Goal: Task Accomplishment & Management: Manage account settings

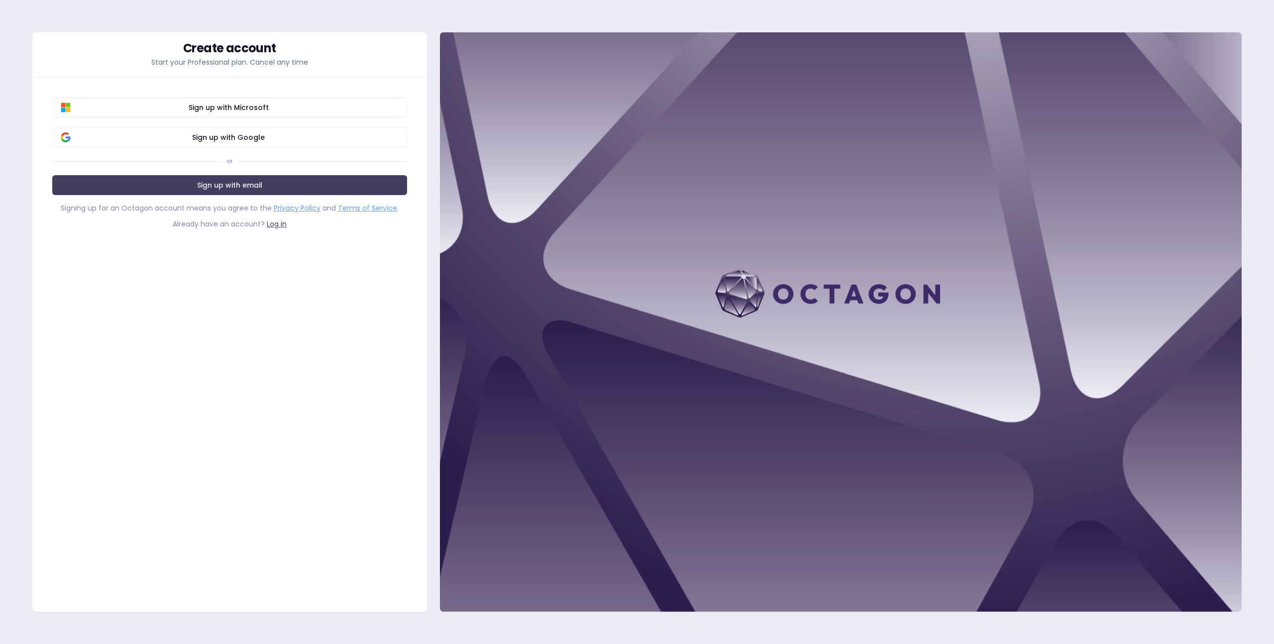
click at [326, 68] on div "Create account Start your Professional plan. Cancel any time" at bounding box center [229, 54] width 395 height 45
click at [307, 134] on span "Sign up with Google" at bounding box center [229, 137] width 340 height 10
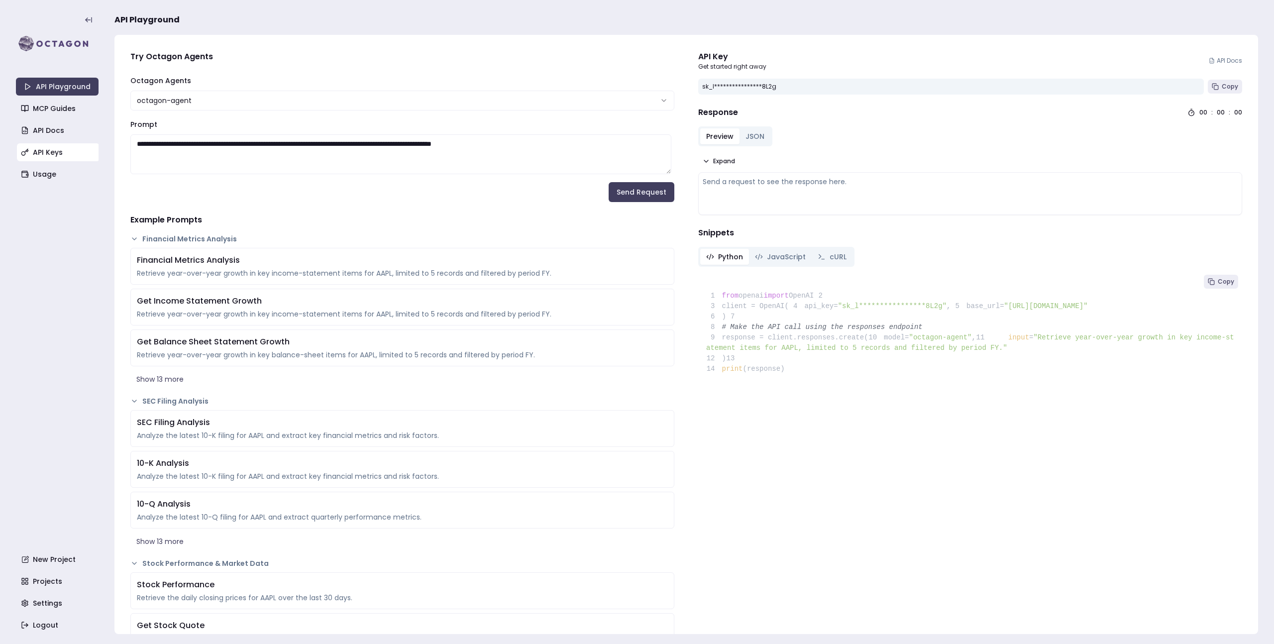
click at [63, 158] on link "API Keys" at bounding box center [58, 152] width 83 height 18
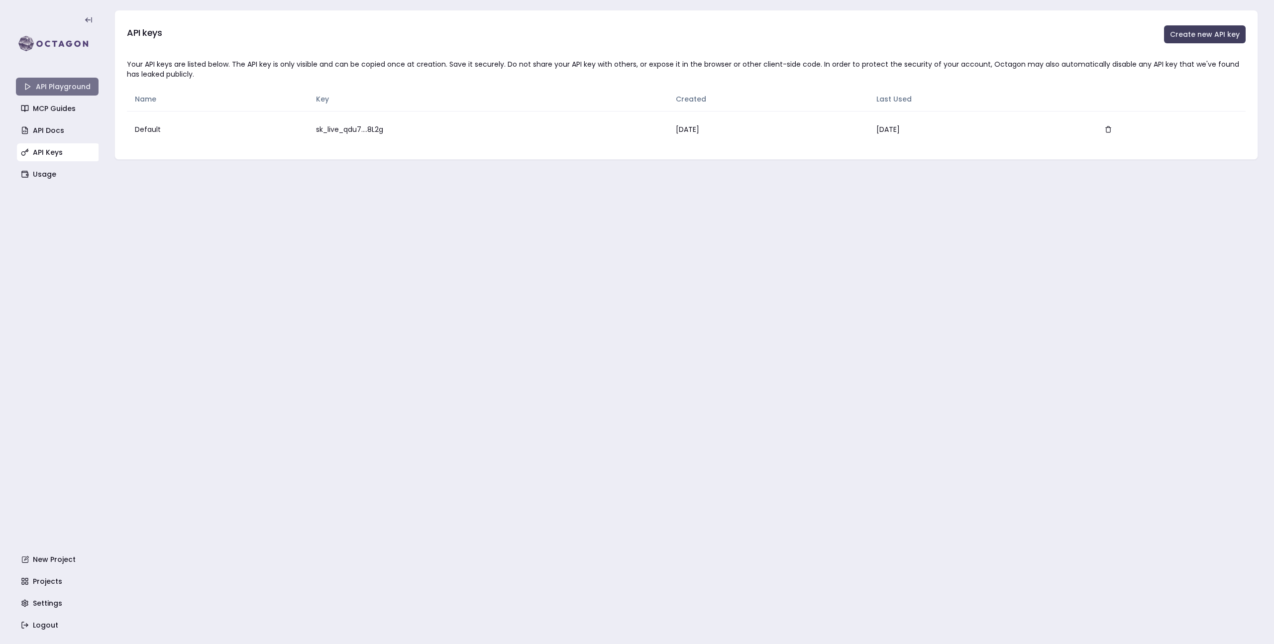
click at [71, 83] on link "API Playground" at bounding box center [57, 87] width 83 height 18
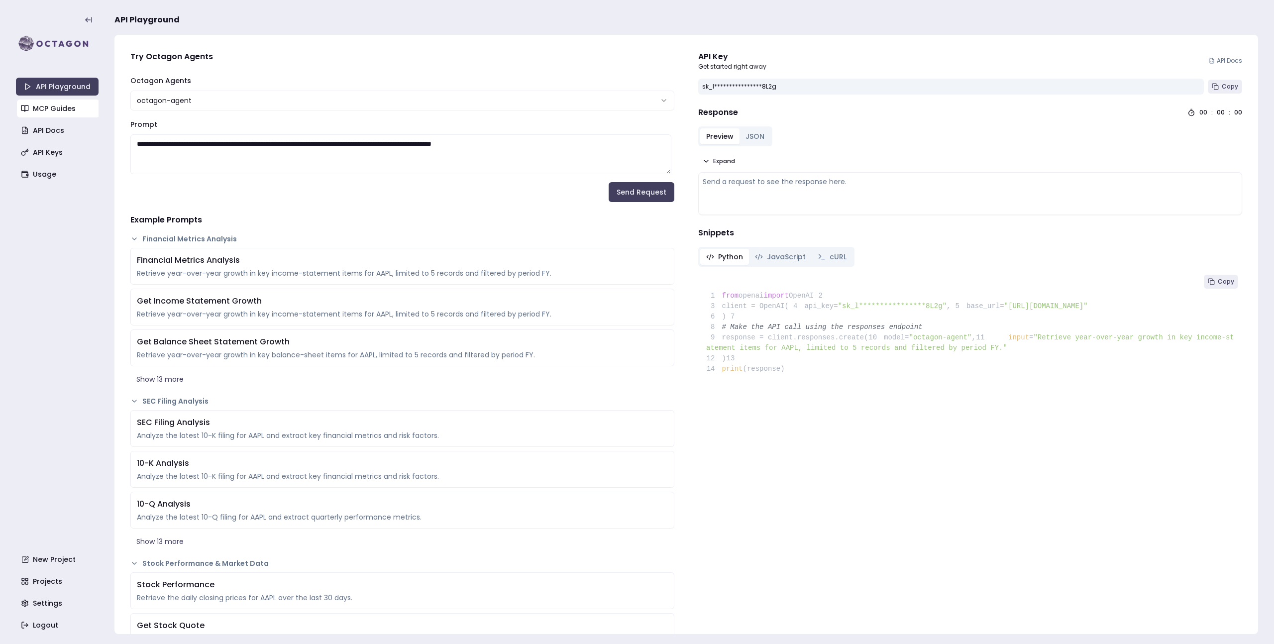
click at [89, 104] on link "MCP Guides" at bounding box center [58, 109] width 83 height 18
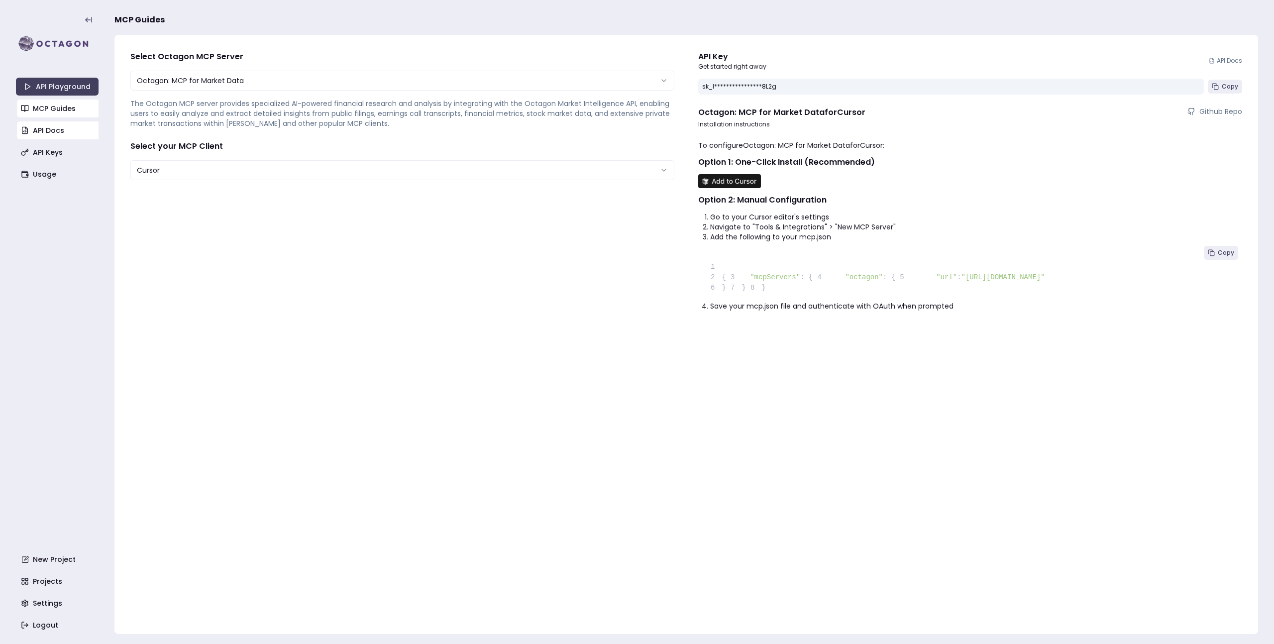
click at [63, 138] on link "API Docs" at bounding box center [58, 130] width 83 height 18
click at [60, 156] on link "API Keys" at bounding box center [58, 152] width 83 height 18
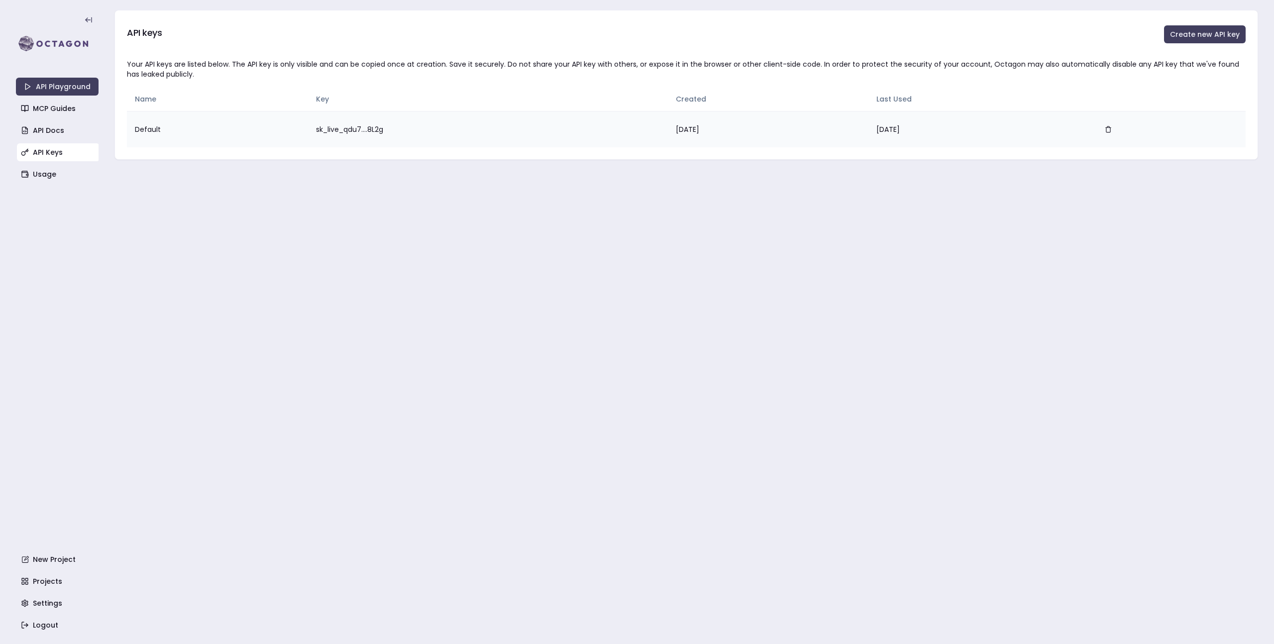
click at [339, 130] on td "sk_live_qdu7....8L2g" at bounding box center [488, 129] width 360 height 36
click at [386, 134] on td "sk_live_qdu7....8L2g" at bounding box center [488, 129] width 360 height 36
click at [1118, 126] on button "button" at bounding box center [1108, 129] width 20 height 20
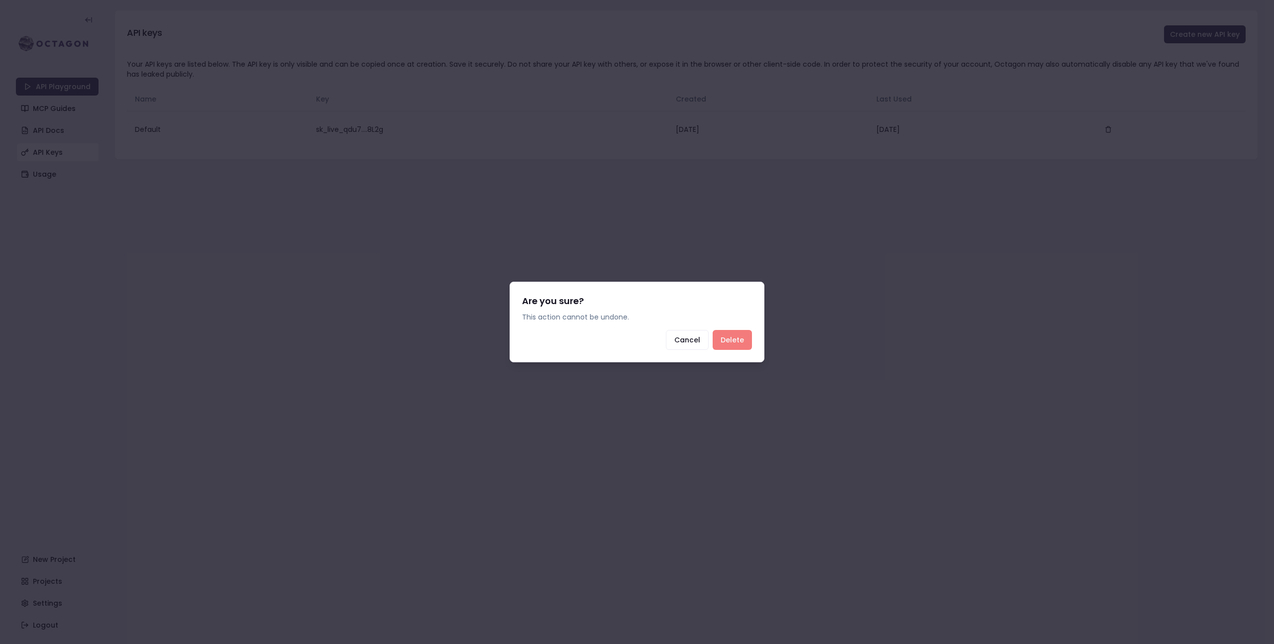
click at [742, 341] on button "Delete" at bounding box center [732, 340] width 39 height 20
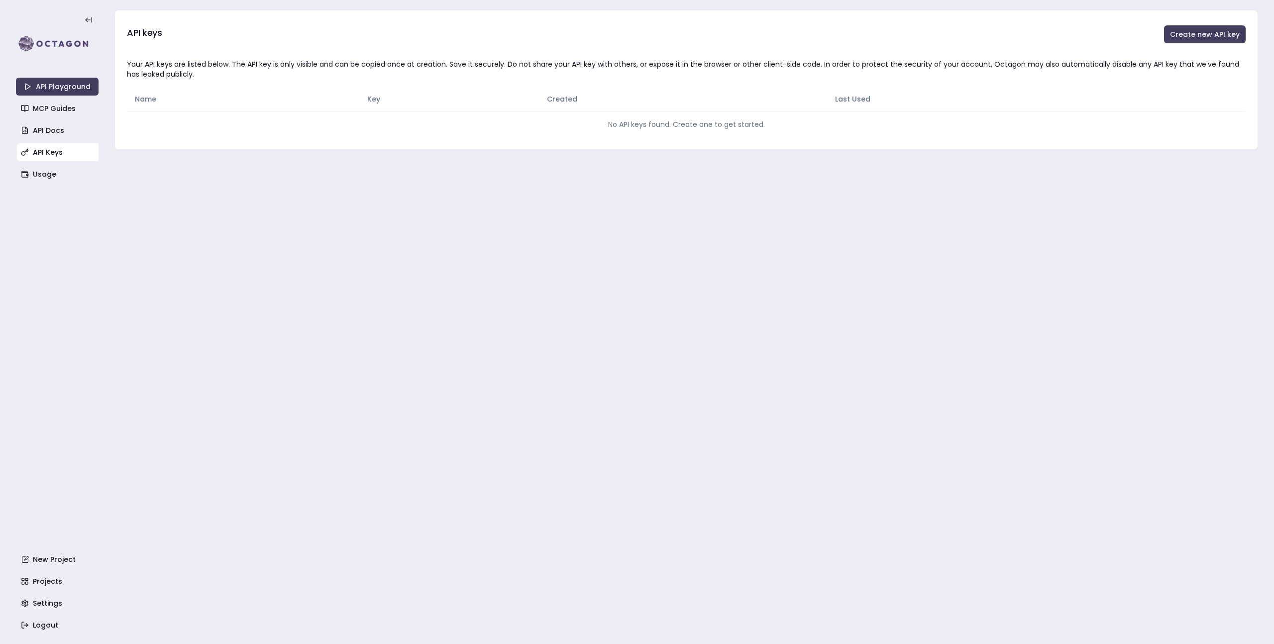
click at [659, 205] on main "API keys Create new API key Your API keys are listed below. The API key is only…" at bounding box center [686, 322] width 1144 height 644
click at [1004, 159] on main "API keys Create new API key Your API keys are listed below. The API key is only…" at bounding box center [686, 322] width 1144 height 644
click at [1190, 42] on button "Create new API key" at bounding box center [1205, 34] width 82 height 18
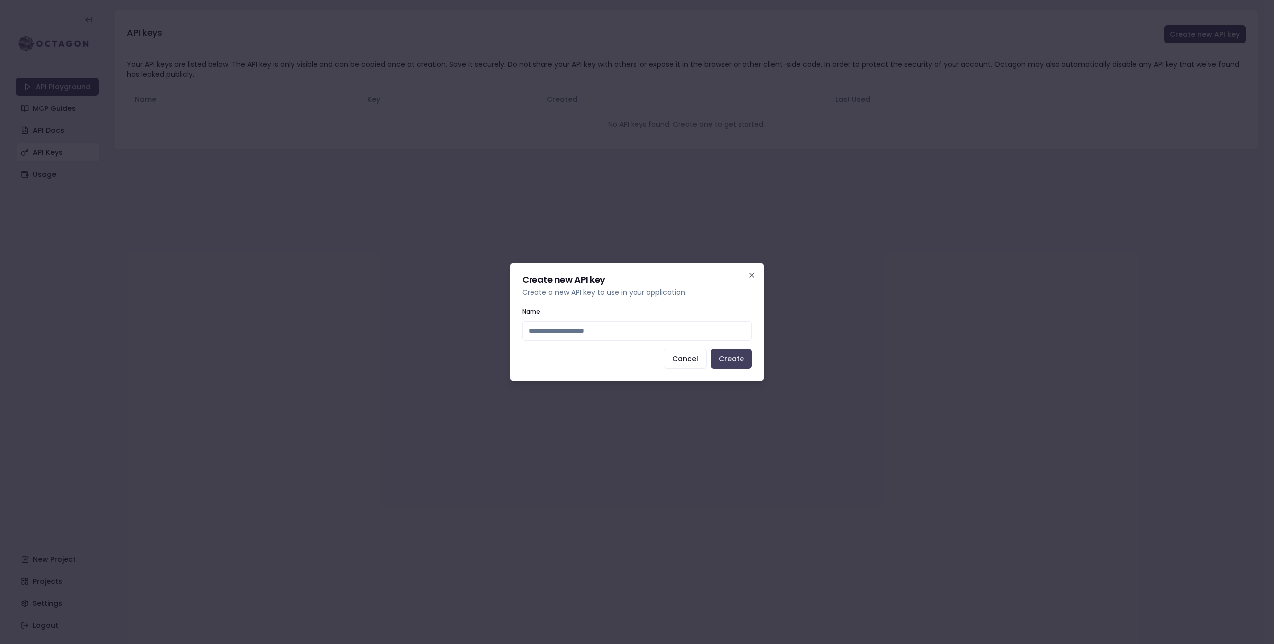
click at [758, 277] on div "Create new API key Create a new API key to use in your application. Name Cancel…" at bounding box center [637, 322] width 255 height 118
click at [757, 277] on div "Create new API key Create a new API key to use in your application. Name Cancel…" at bounding box center [637, 322] width 255 height 118
click at [753, 278] on icon "button" at bounding box center [752, 275] width 8 height 8
click at [840, 263] on main "API keys Create new API key Your API keys are listed below. The API key is only…" at bounding box center [686, 322] width 1144 height 644
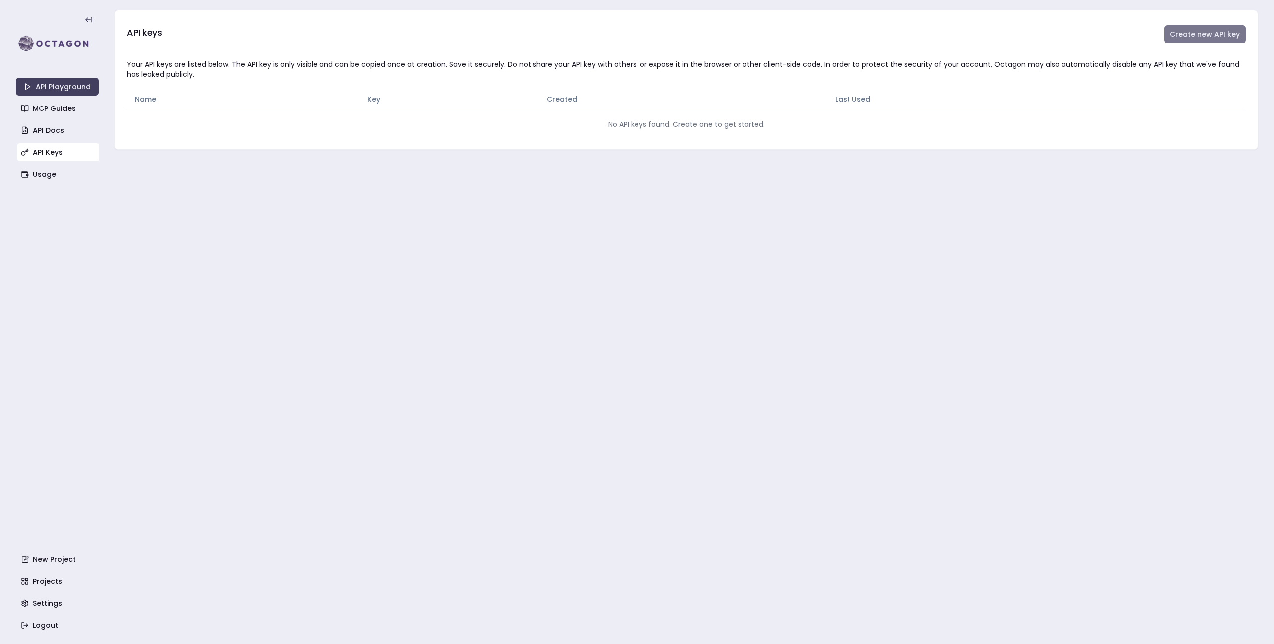
click at [1186, 39] on button "Create new API key" at bounding box center [1205, 34] width 82 height 18
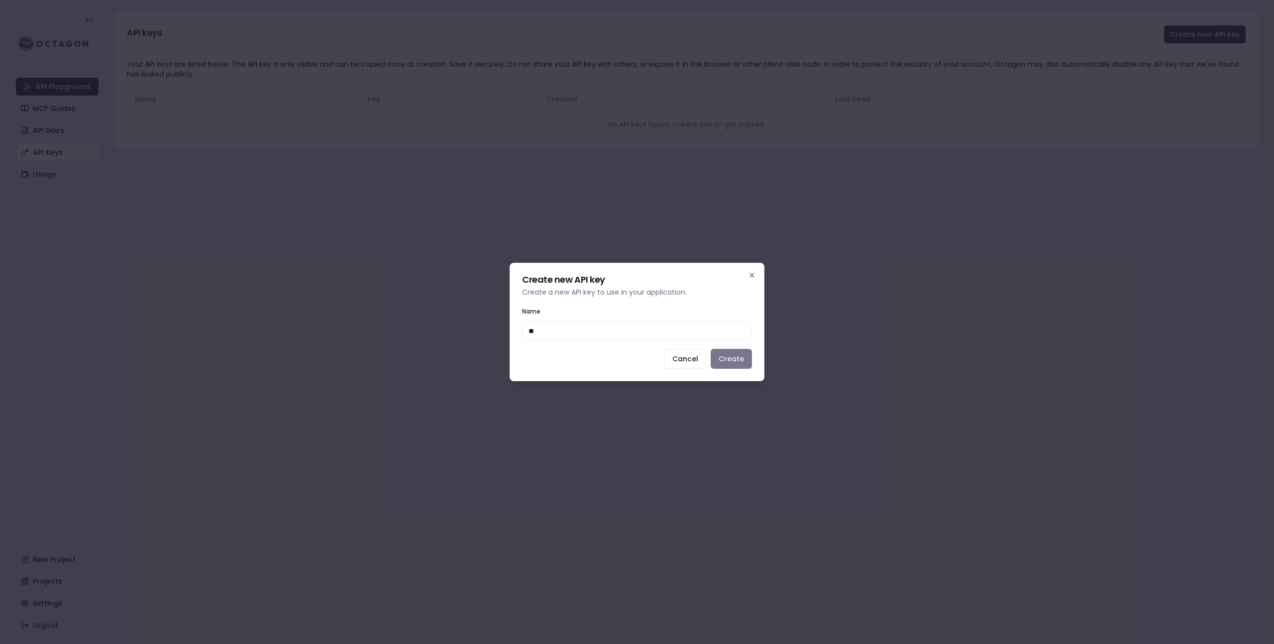
type input "**"
click at [729, 357] on button "Create" at bounding box center [731, 359] width 41 height 20
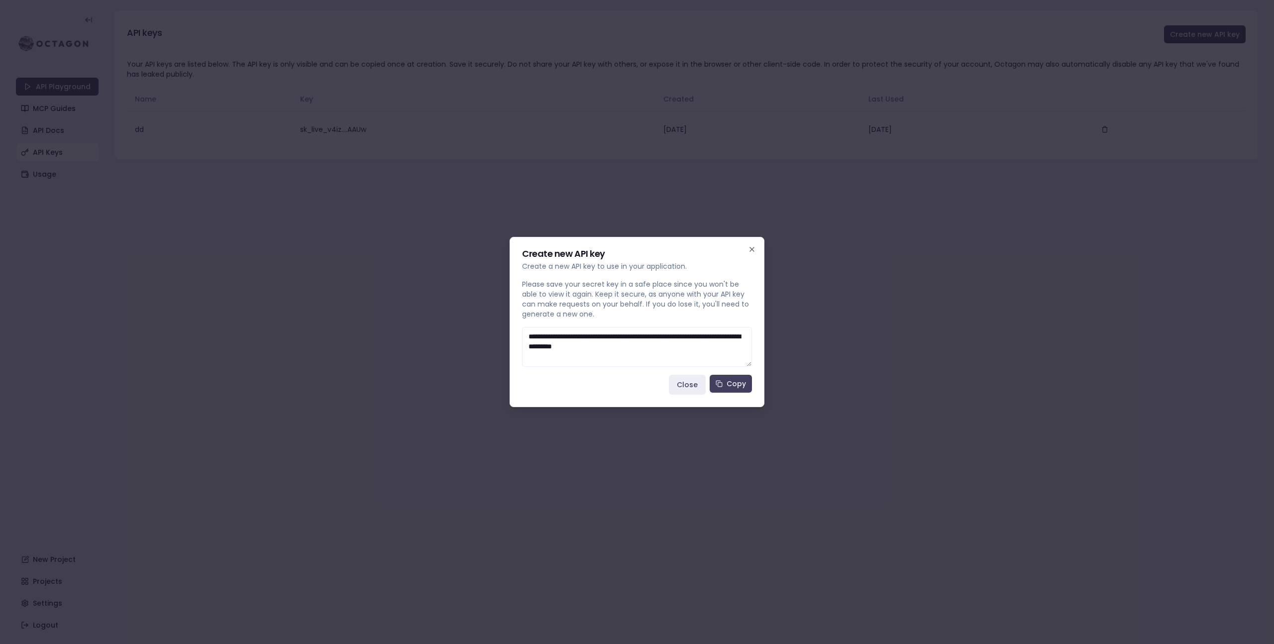
click at [692, 350] on textarea "**********" at bounding box center [637, 347] width 230 height 40
drag, startPoint x: 675, startPoint y: 359, endPoint x: 479, endPoint y: 318, distance: 199.9
click at [479, 318] on body "**********" at bounding box center [637, 322] width 1274 height 644
click at [754, 249] on icon "button" at bounding box center [752, 249] width 8 height 8
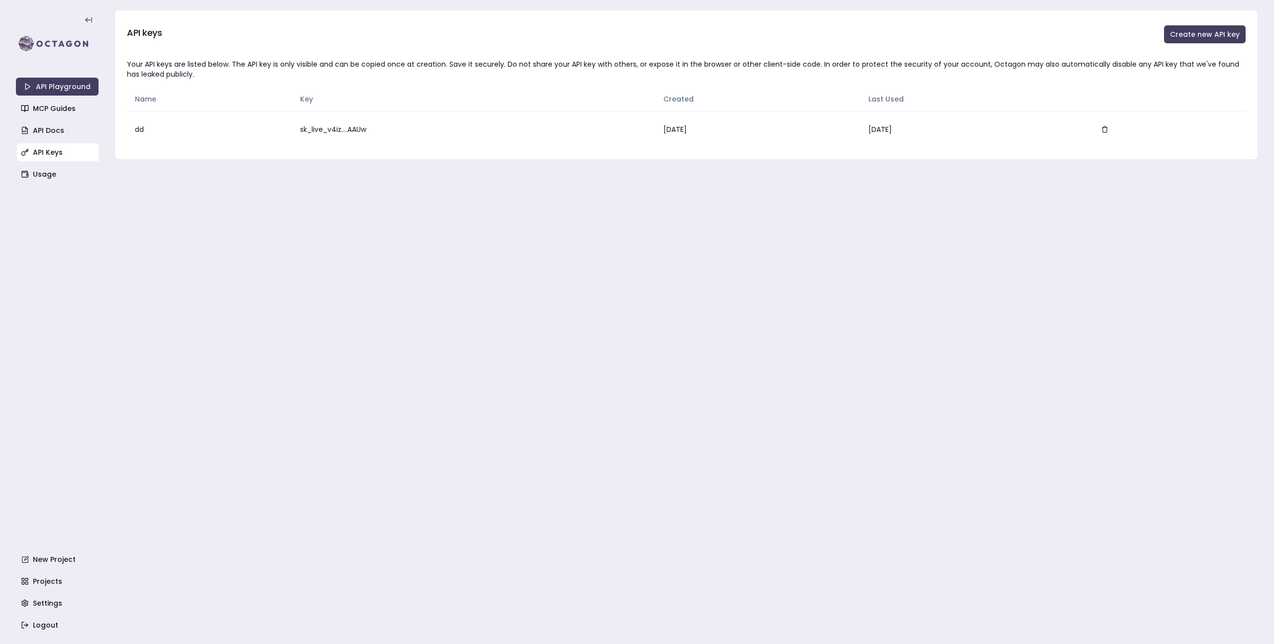
click at [787, 288] on main "API keys Create new API key Your API keys are listed below. The API key is only…" at bounding box center [686, 322] width 1144 height 644
click at [1107, 127] on icon "button" at bounding box center [1105, 129] width 4 height 4
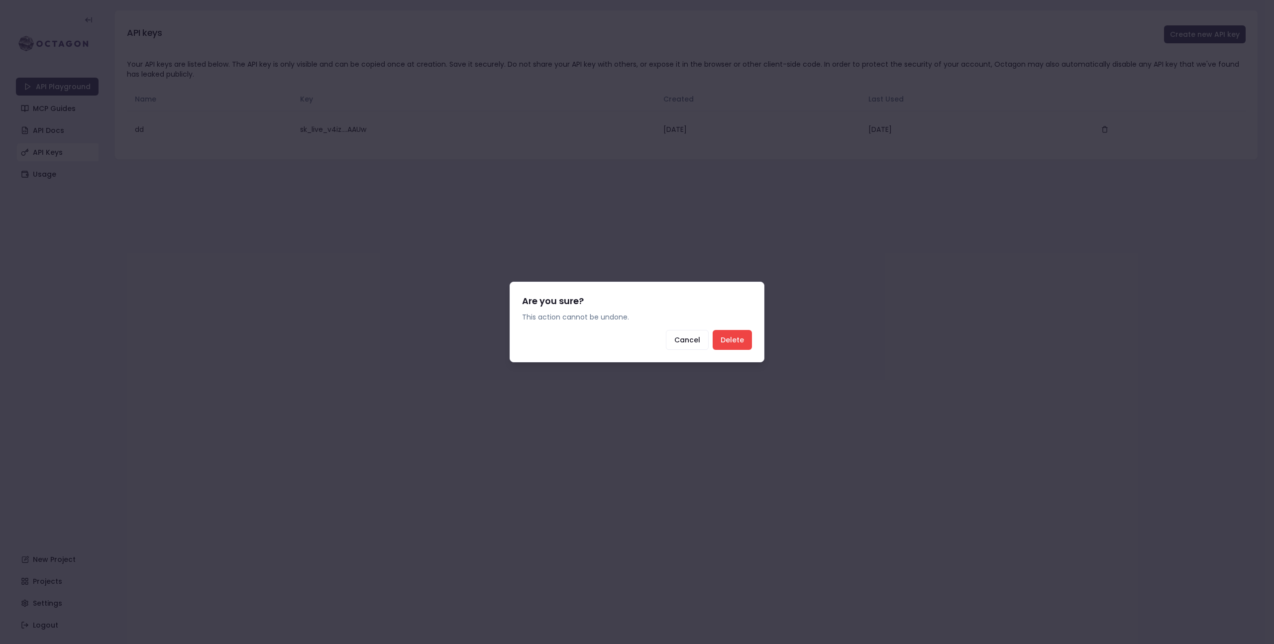
click at [742, 337] on button "Delete" at bounding box center [732, 340] width 39 height 20
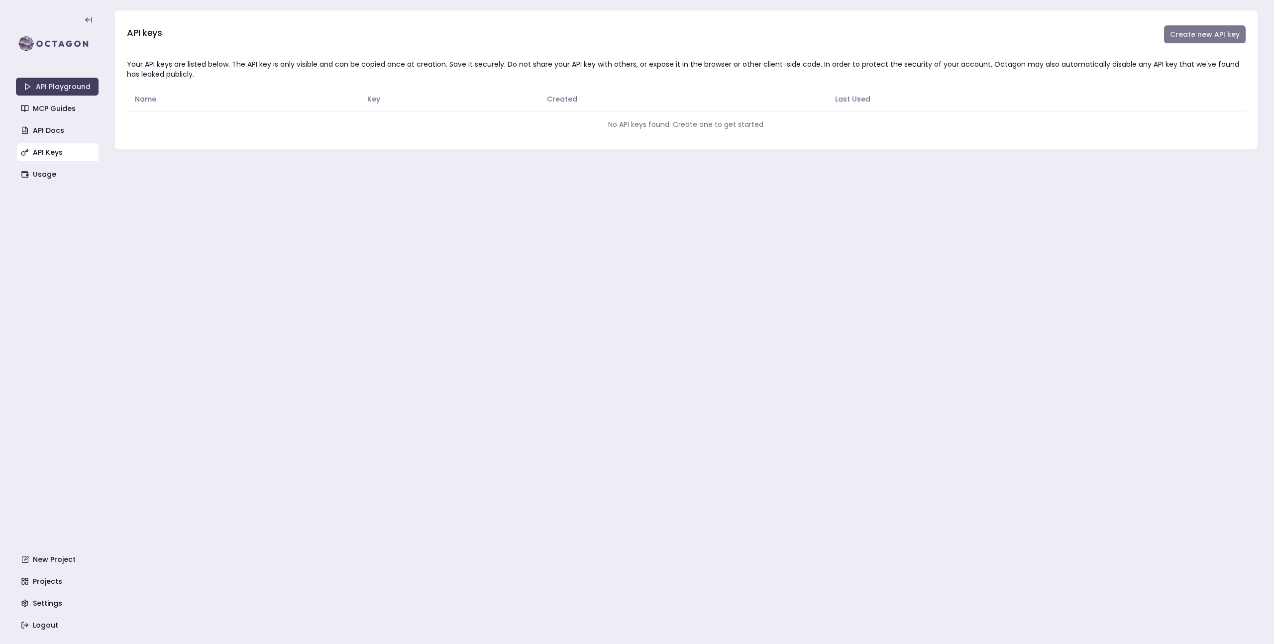
click at [1192, 29] on button "Create new API key" at bounding box center [1205, 34] width 82 height 18
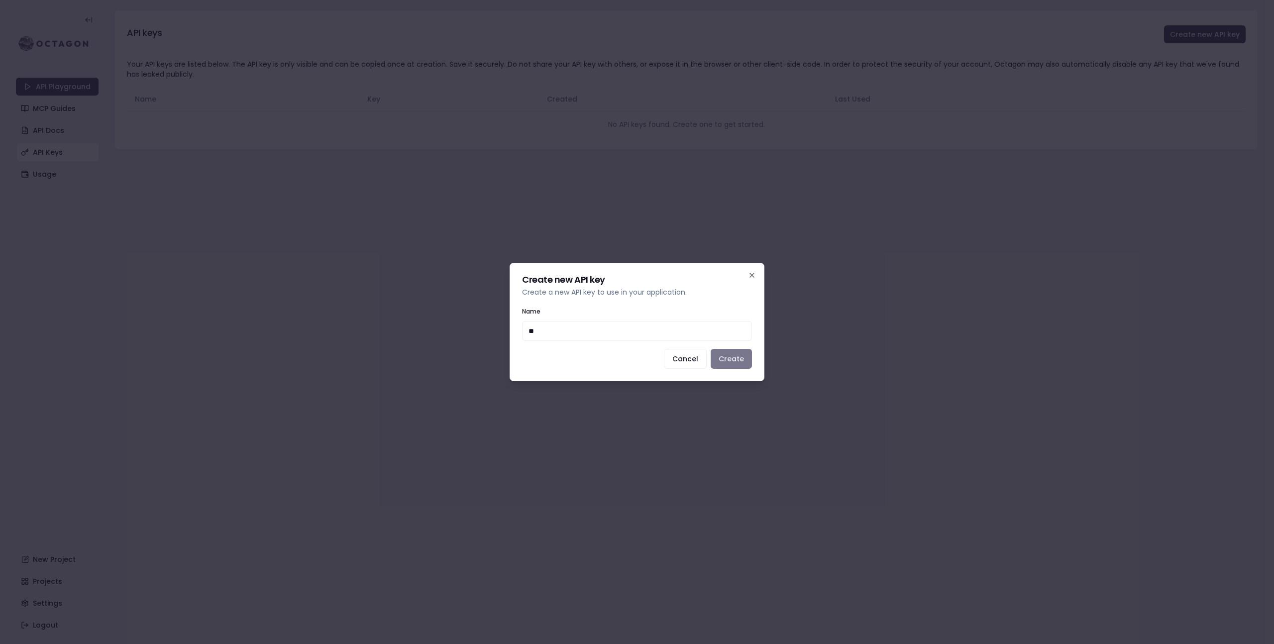
type input "**"
click at [740, 353] on button "Create" at bounding box center [731, 359] width 41 height 20
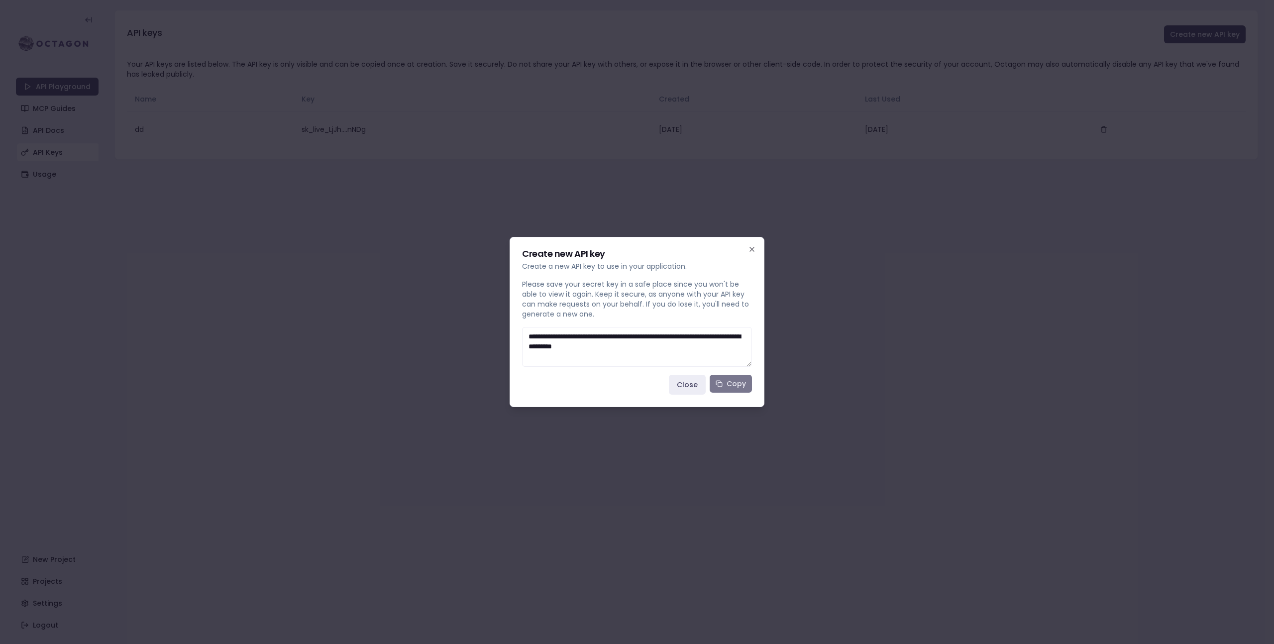
click at [729, 387] on button "Copy" at bounding box center [731, 384] width 42 height 18
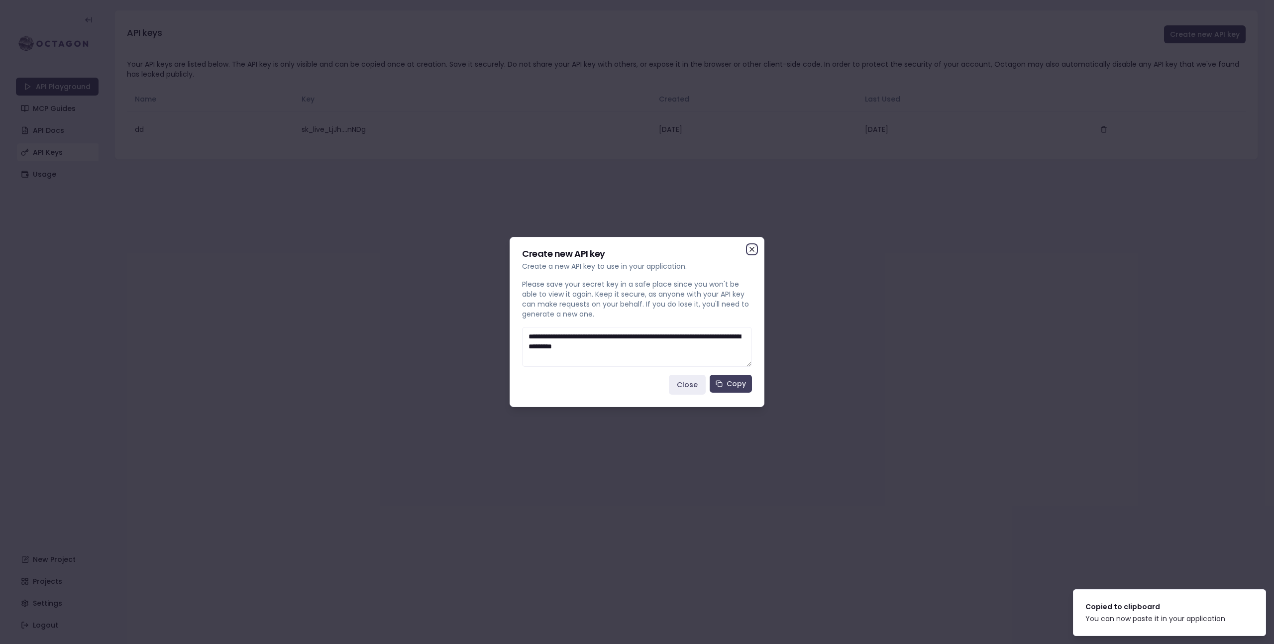
click at [749, 251] on icon "button" at bounding box center [752, 249] width 8 height 8
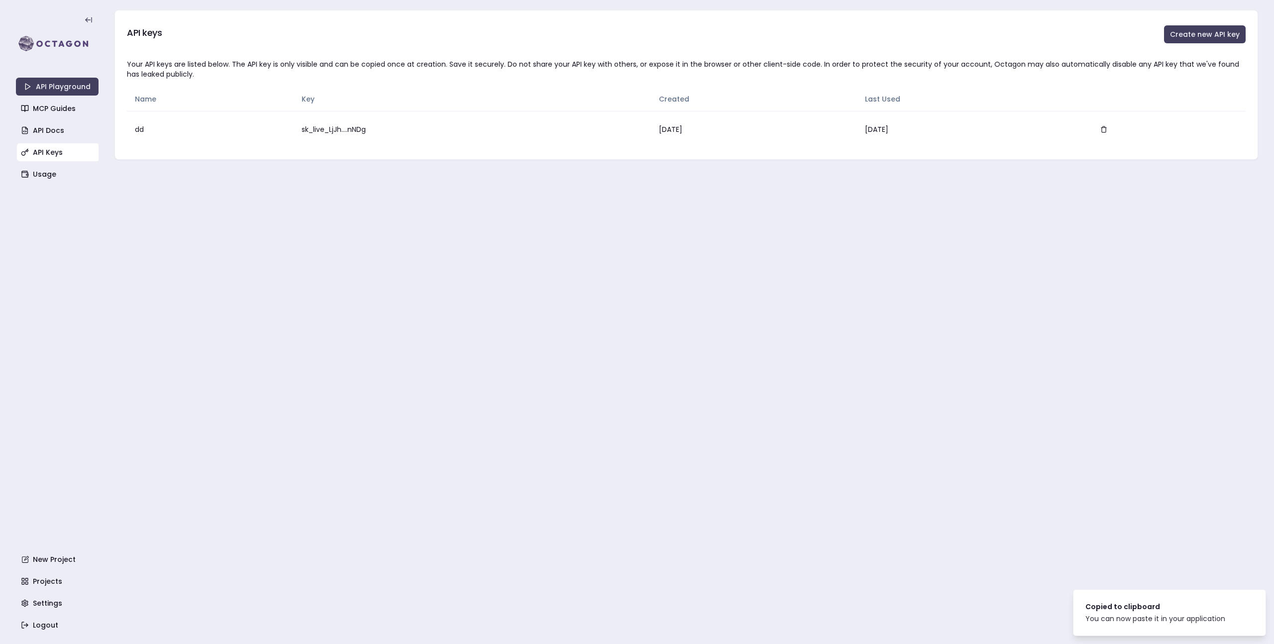
click at [851, 242] on main "API keys Create new API key Your API keys are listed below. The API key is only…" at bounding box center [686, 322] width 1144 height 644
click at [764, 318] on main "API keys Create new API key Your API keys are listed below. The API key is only…" at bounding box center [686, 322] width 1144 height 644
